Goal: Transaction & Acquisition: Book appointment/travel/reservation

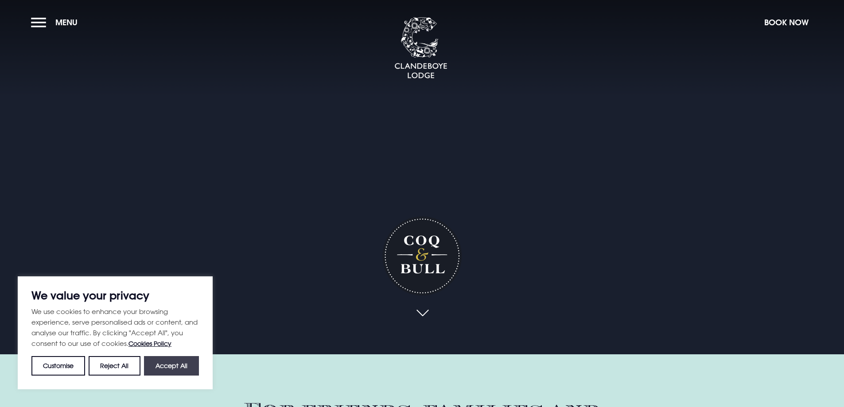
click at [187, 365] on button "Accept All" at bounding box center [171, 365] width 55 height 19
checkbox input "true"
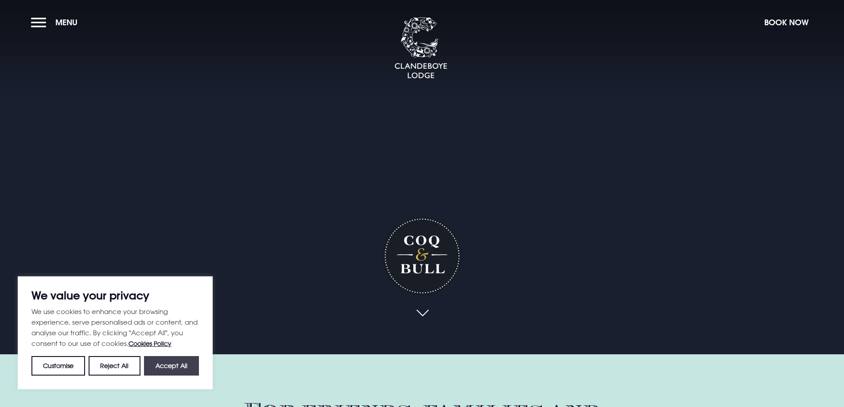
checkbox input "true"
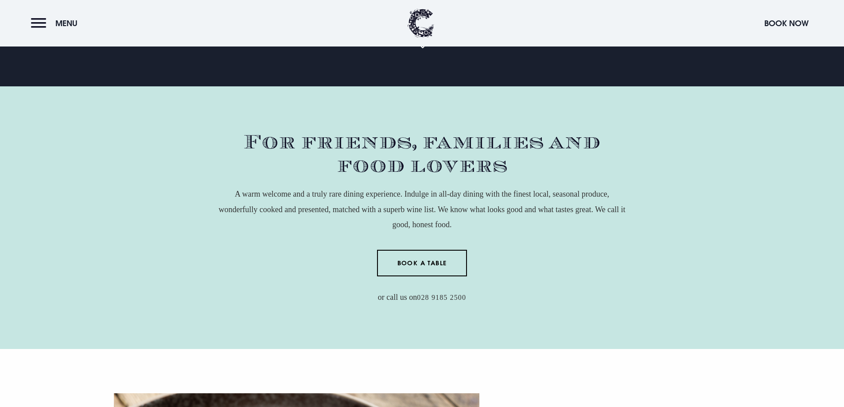
scroll to position [310, 0]
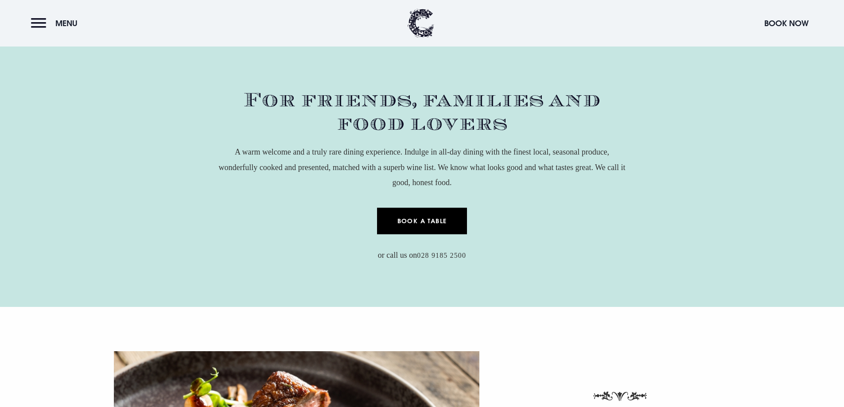
click at [420, 223] on link "Book a Table" at bounding box center [422, 221] width 90 height 27
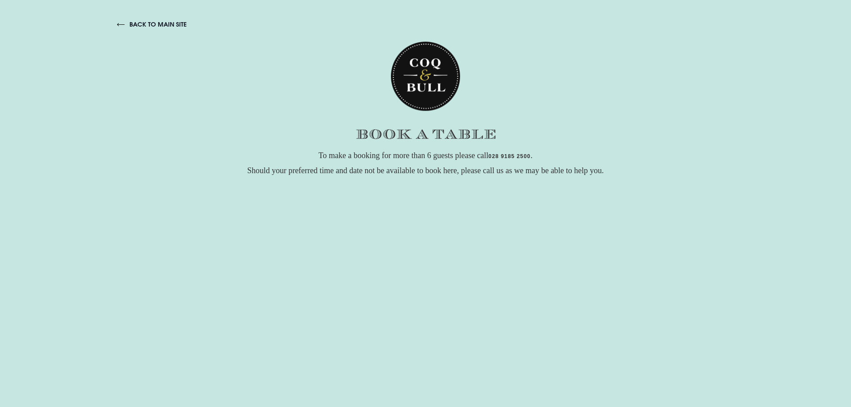
click at [137, 23] on link "back to main site" at bounding box center [152, 24] width 70 height 8
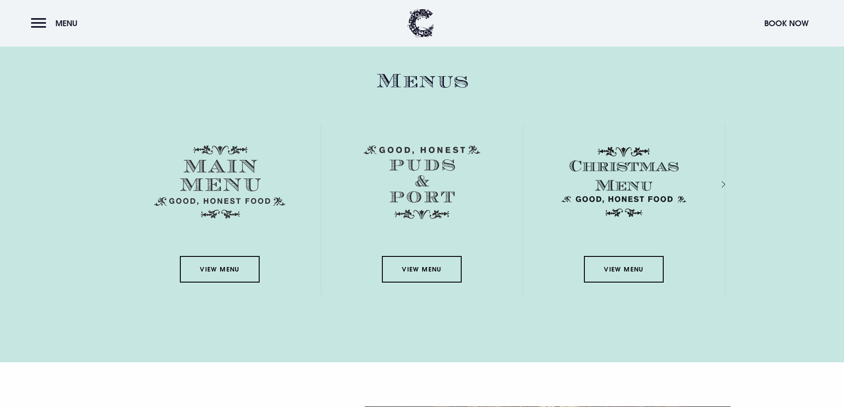
scroll to position [1285, 0]
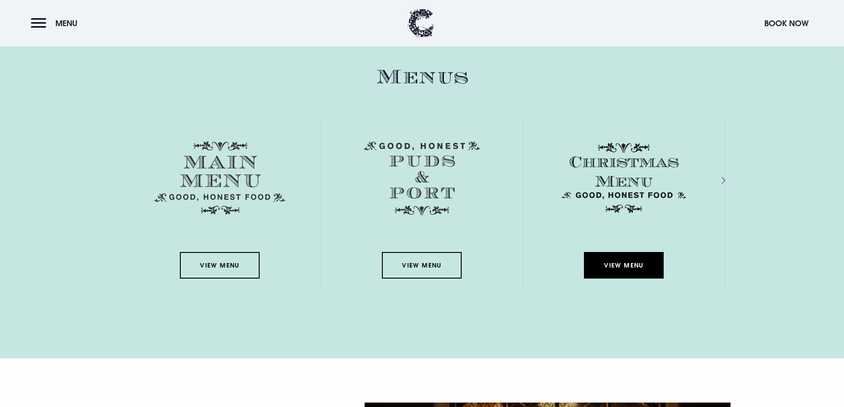
click at [624, 265] on link "View Menu" at bounding box center [624, 265] width 80 height 27
